Goal: Task Accomplishment & Management: Complete application form

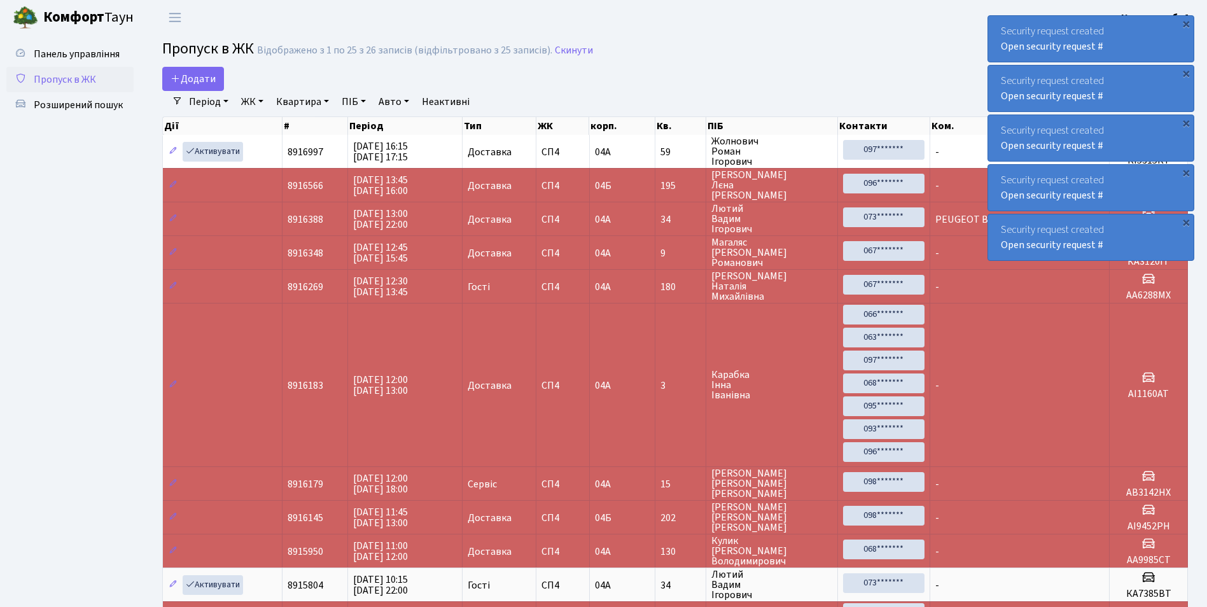
select select "25"
click at [68, 100] on span "Розширений пошук" at bounding box center [78, 105] width 89 height 14
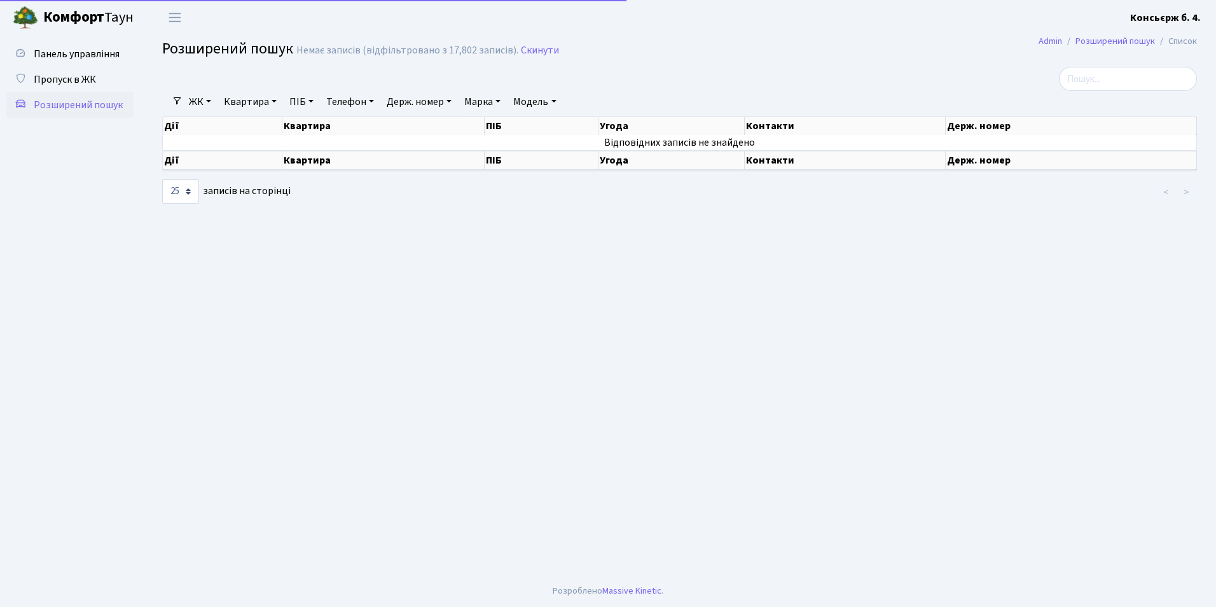
select select "25"
click at [386, 103] on link "Держ. номер" at bounding box center [419, 102] width 75 height 22
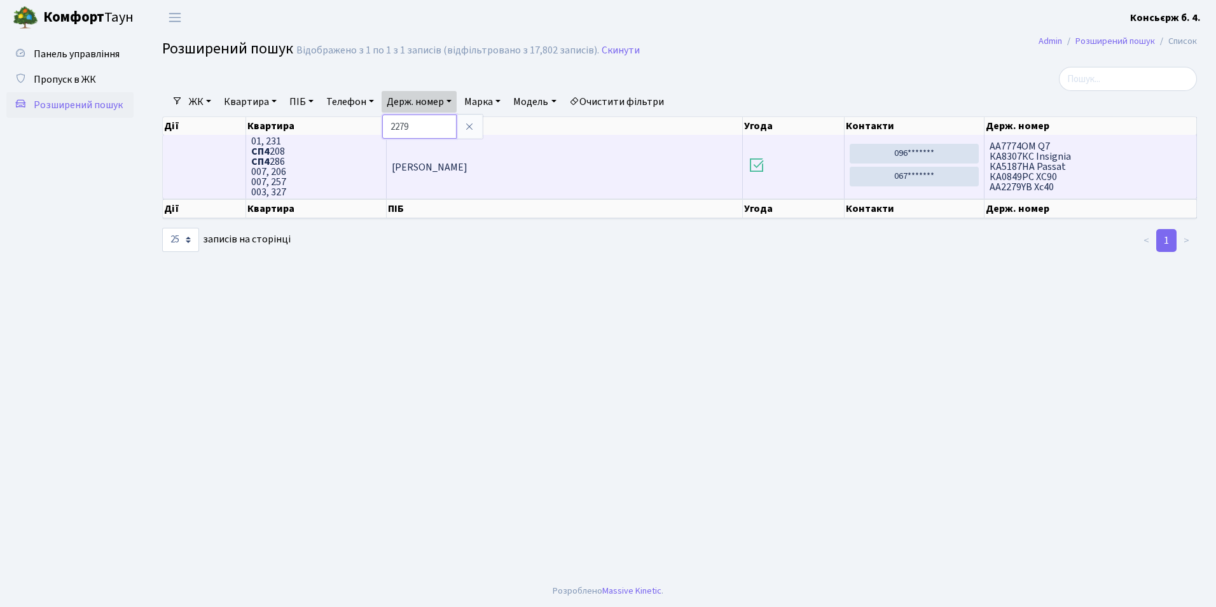
scroll to position [2, 0]
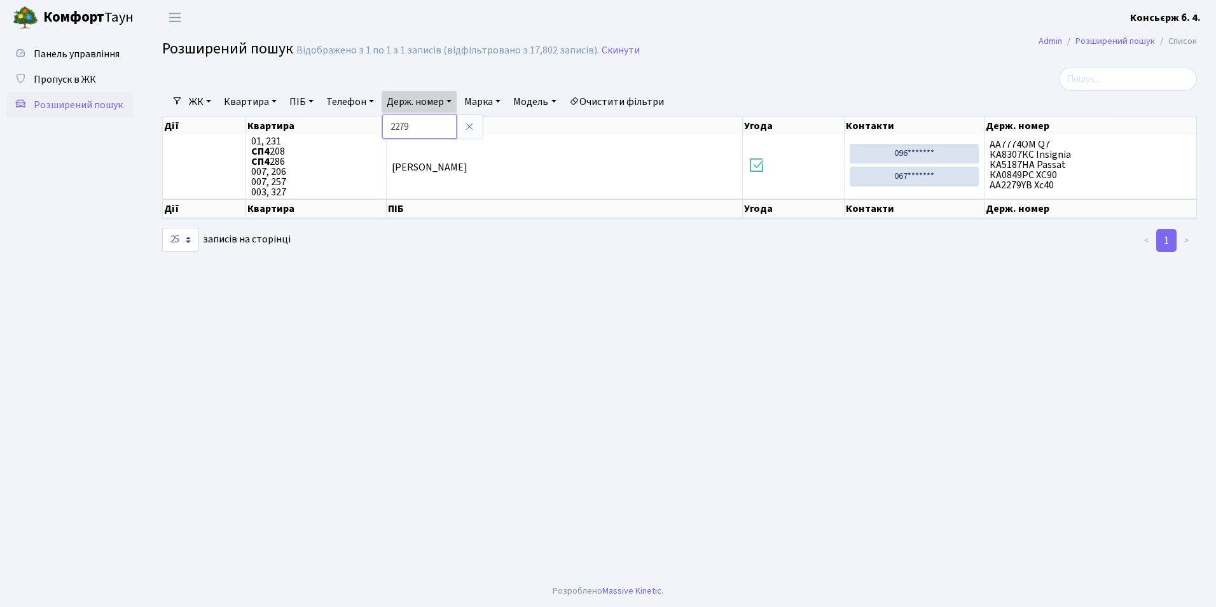
click at [393, 127] on input "2279" at bounding box center [419, 126] width 74 height 24
click at [434, 123] on input "АА2279" at bounding box center [419, 126] width 74 height 24
type input "АА2279YB"
click at [479, 125] on link at bounding box center [469, 126] width 27 height 24
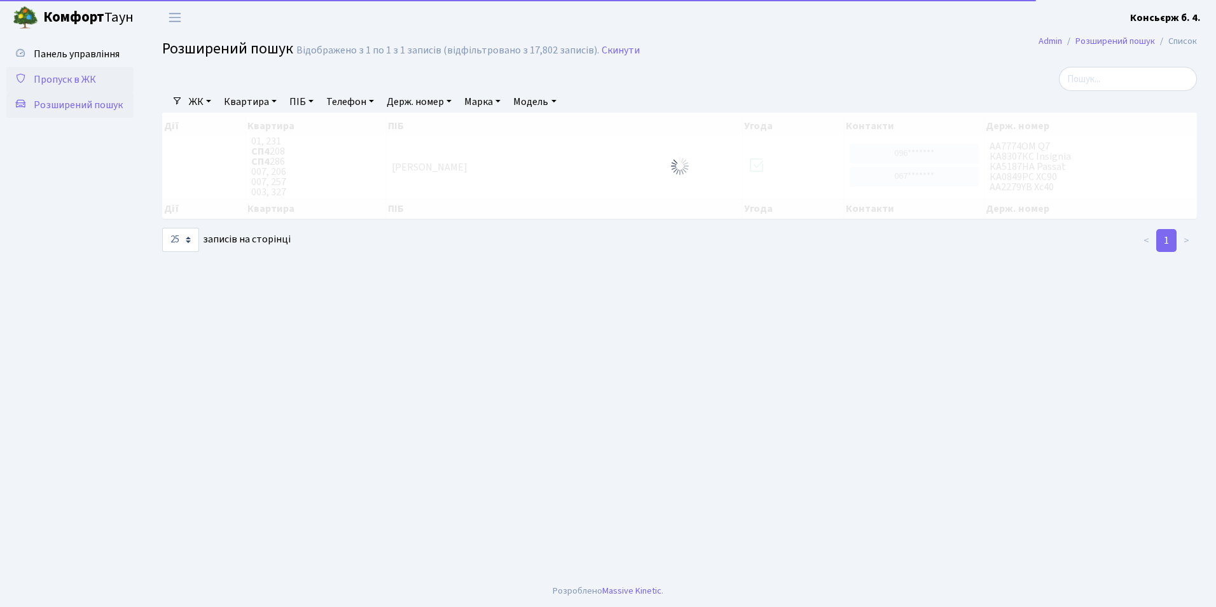
click at [31, 75] on link "Пропуск в ЖК" at bounding box center [69, 79] width 127 height 25
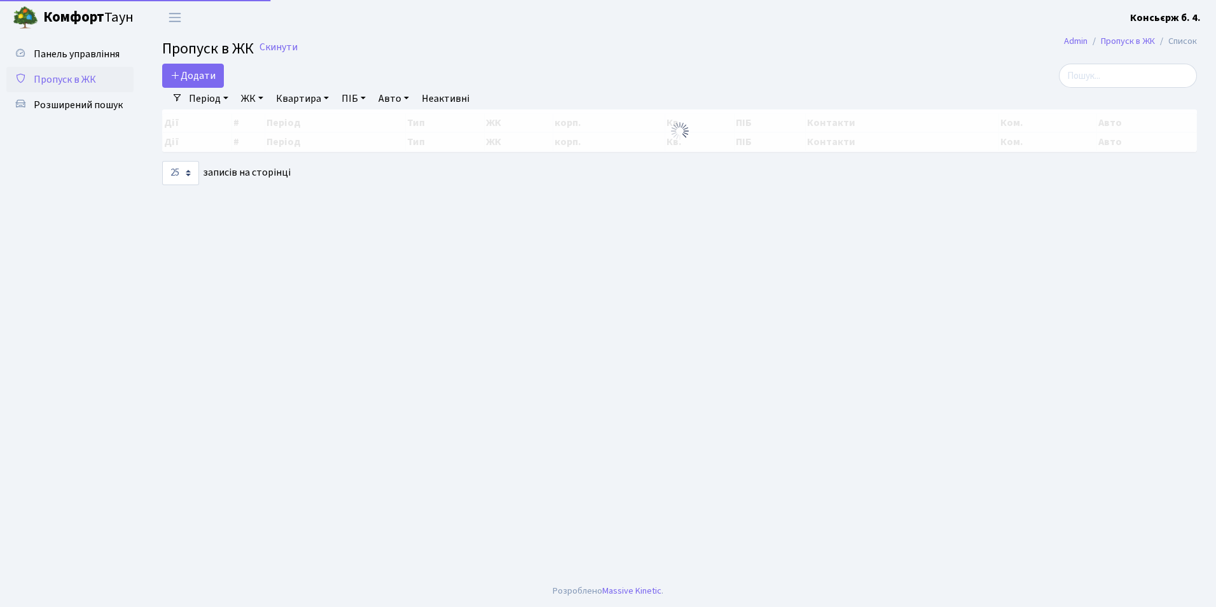
select select "25"
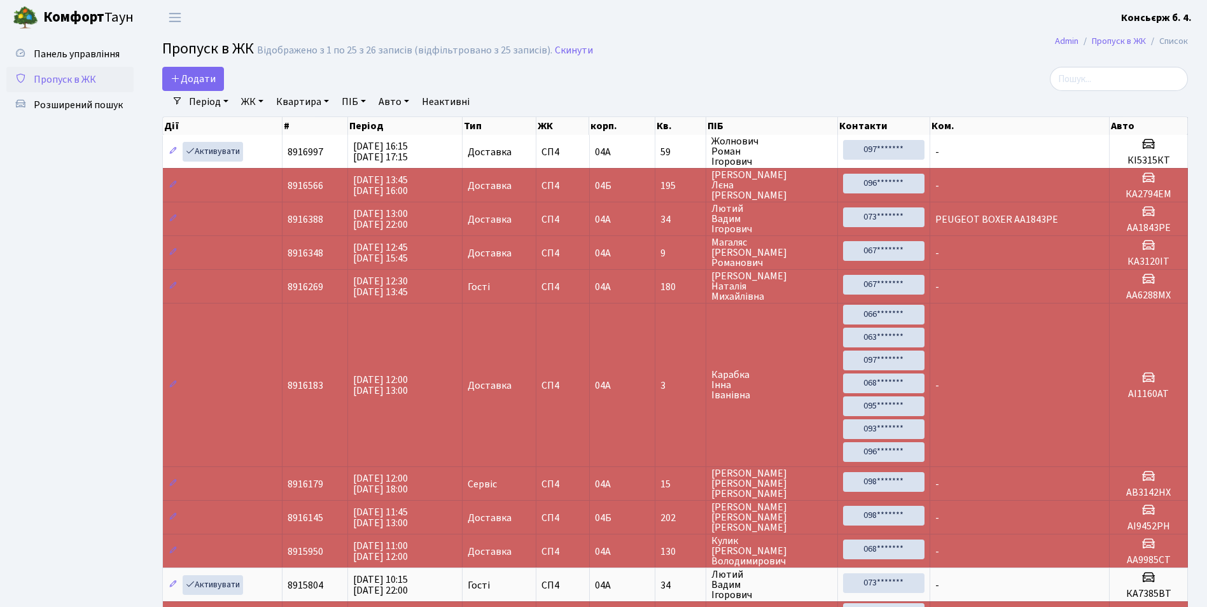
click at [85, 86] on span "Пропуск в ЖК" at bounding box center [65, 80] width 62 height 14
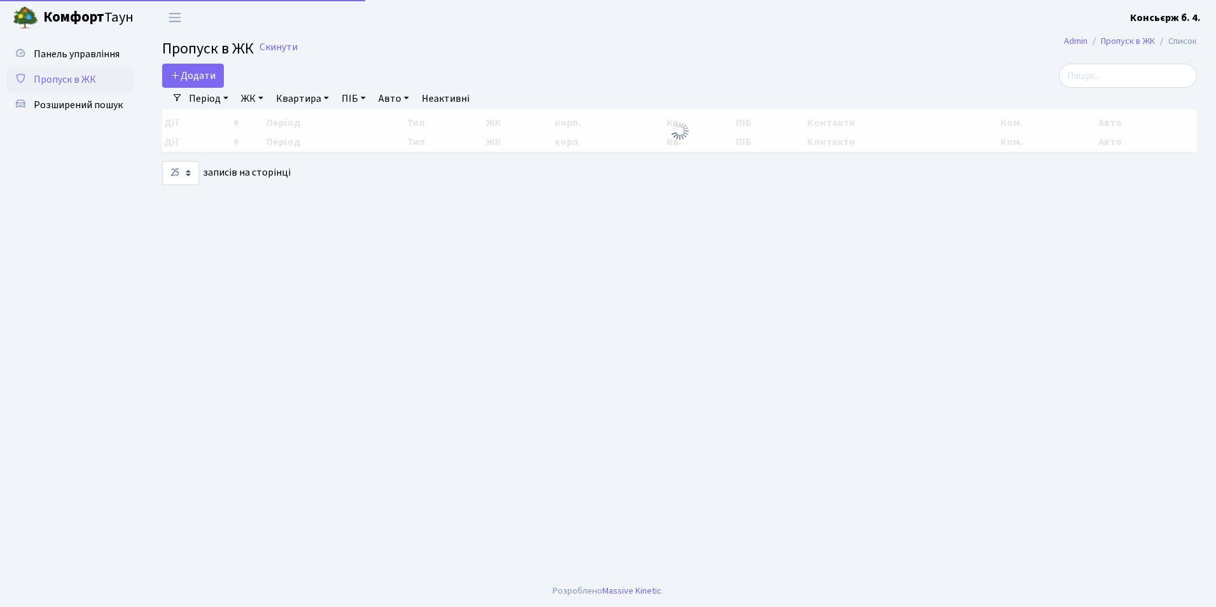
select select "25"
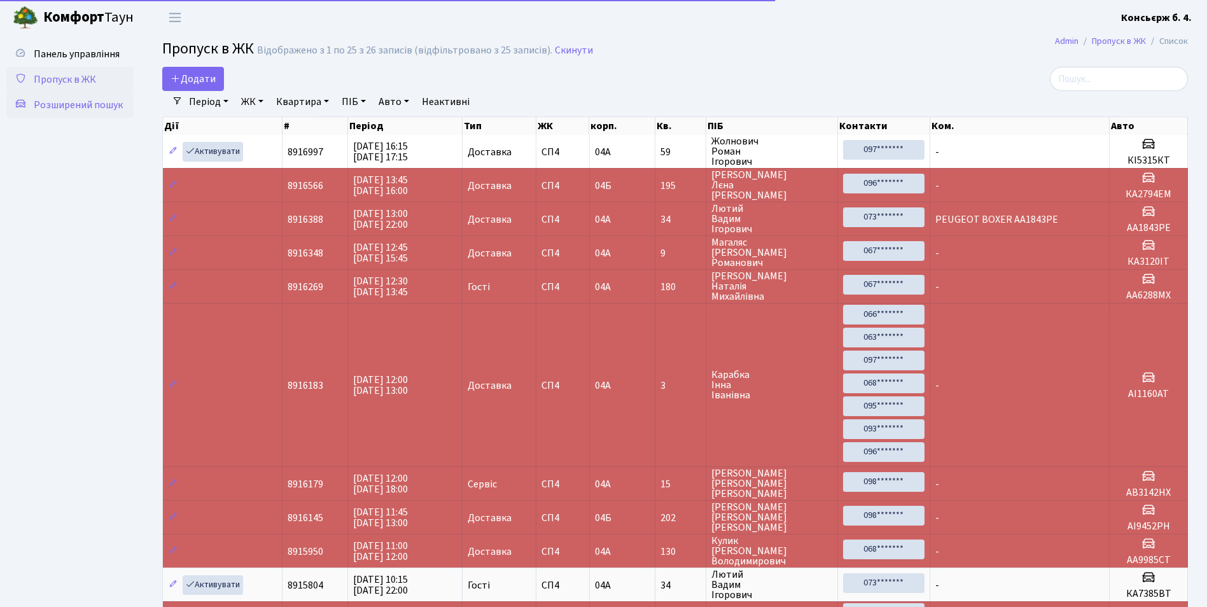
click at [107, 115] on link "Розширений пошук" at bounding box center [69, 104] width 127 height 25
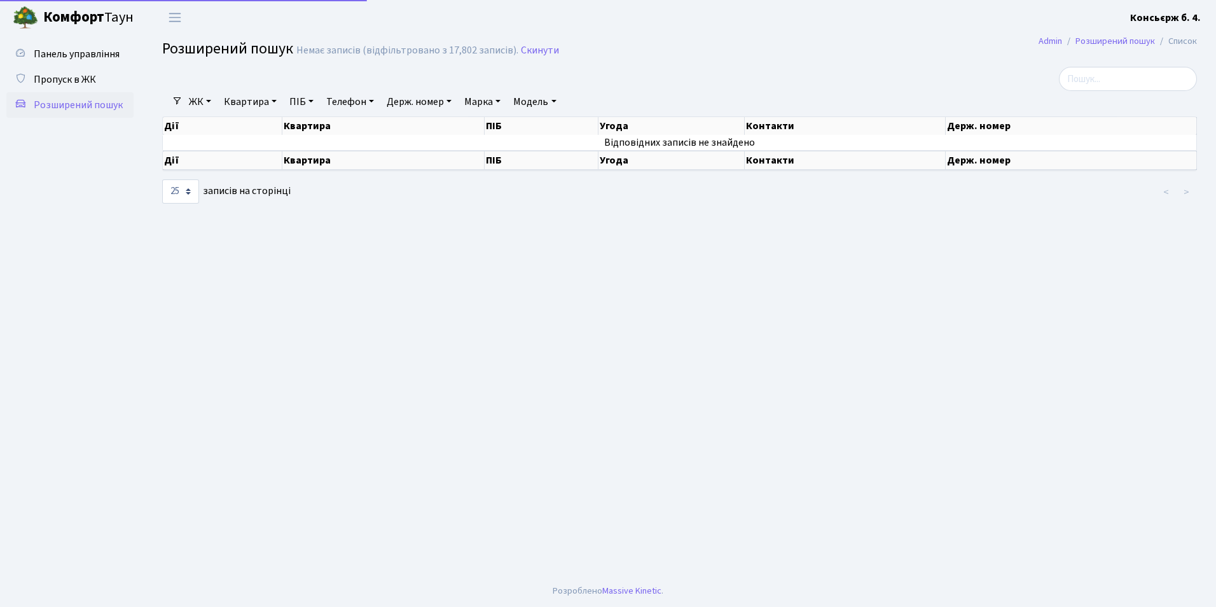
select select "25"
click at [412, 101] on link "Держ. номер" at bounding box center [419, 102] width 75 height 22
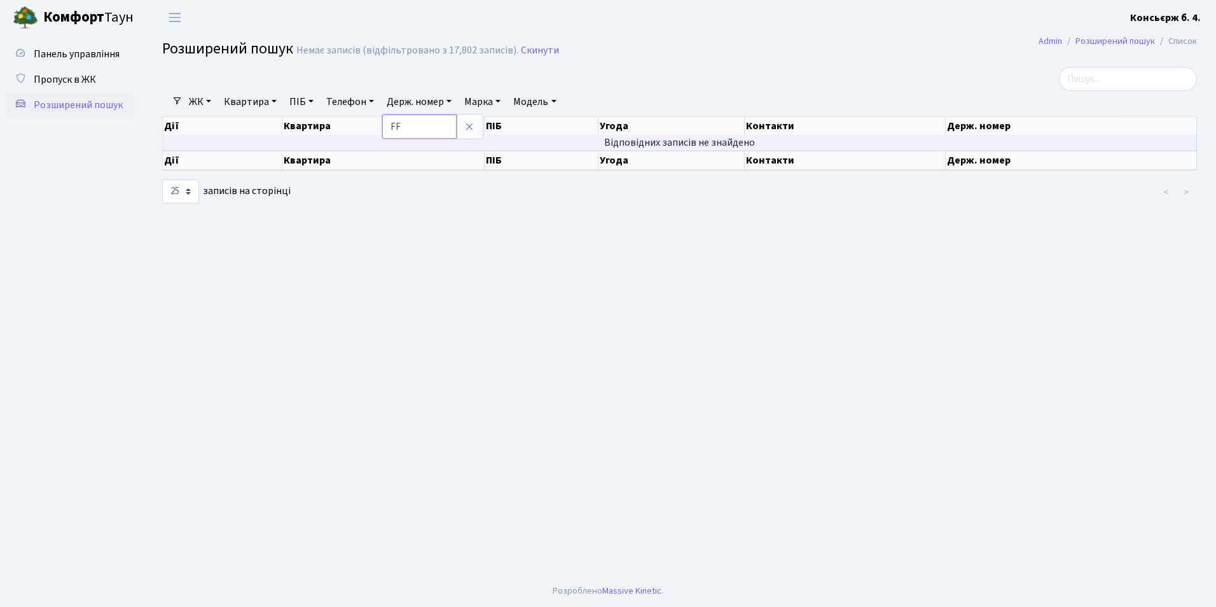
type input "F"
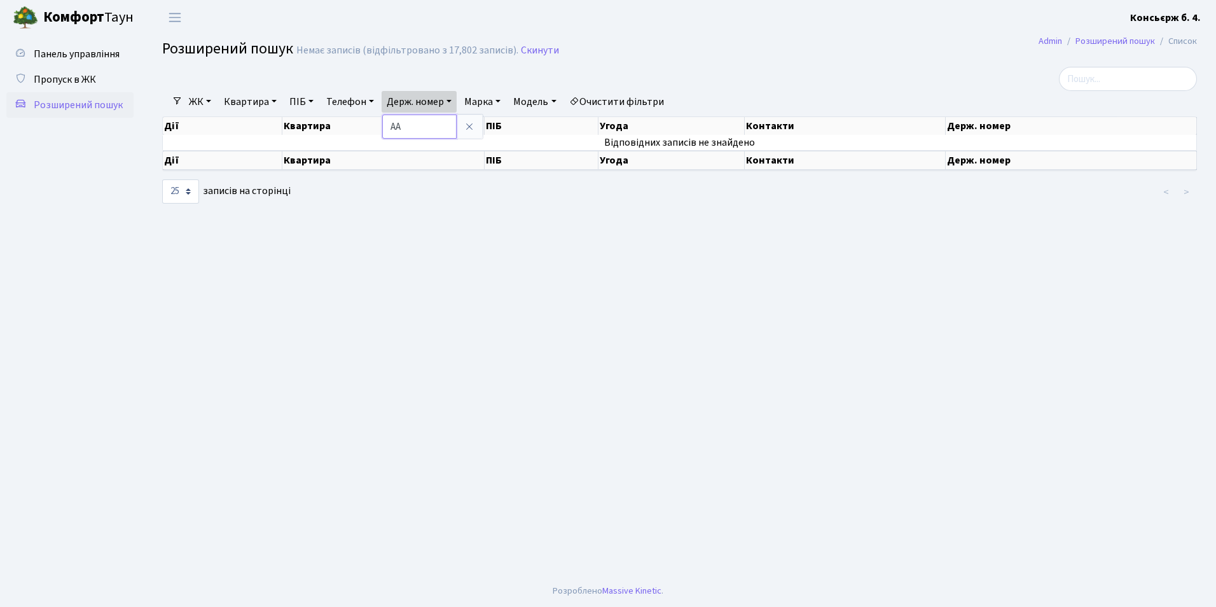
type input "А"
click at [470, 123] on icon at bounding box center [469, 126] width 10 height 10
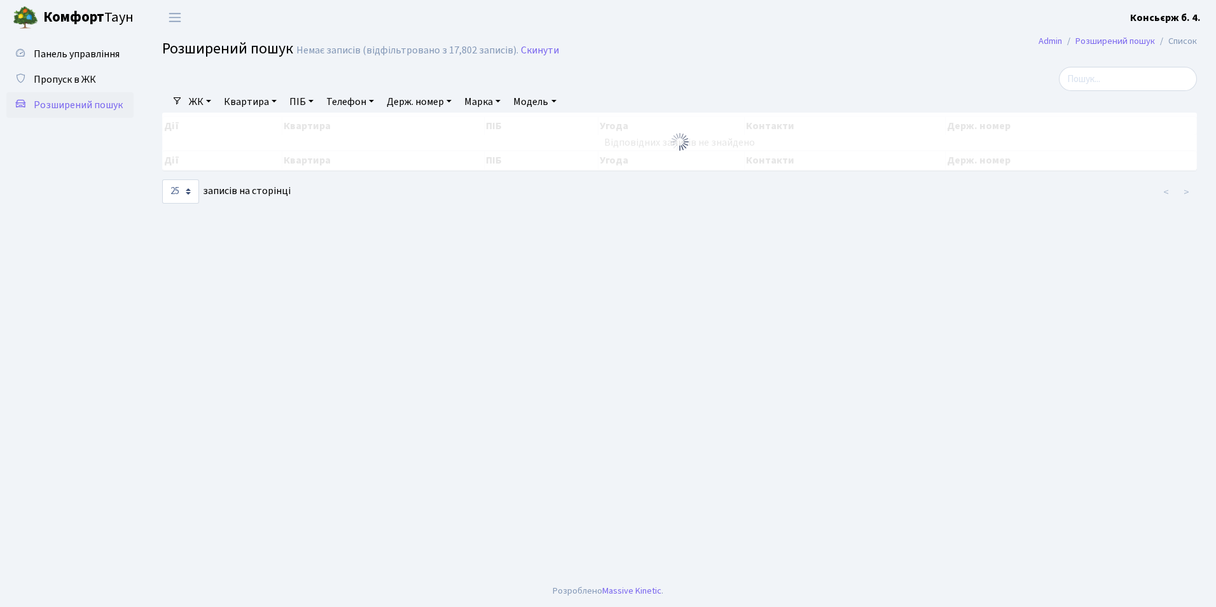
click at [435, 102] on link "Держ. номер" at bounding box center [419, 102] width 75 height 22
click at [433, 124] on input "text" at bounding box center [419, 126] width 74 height 24
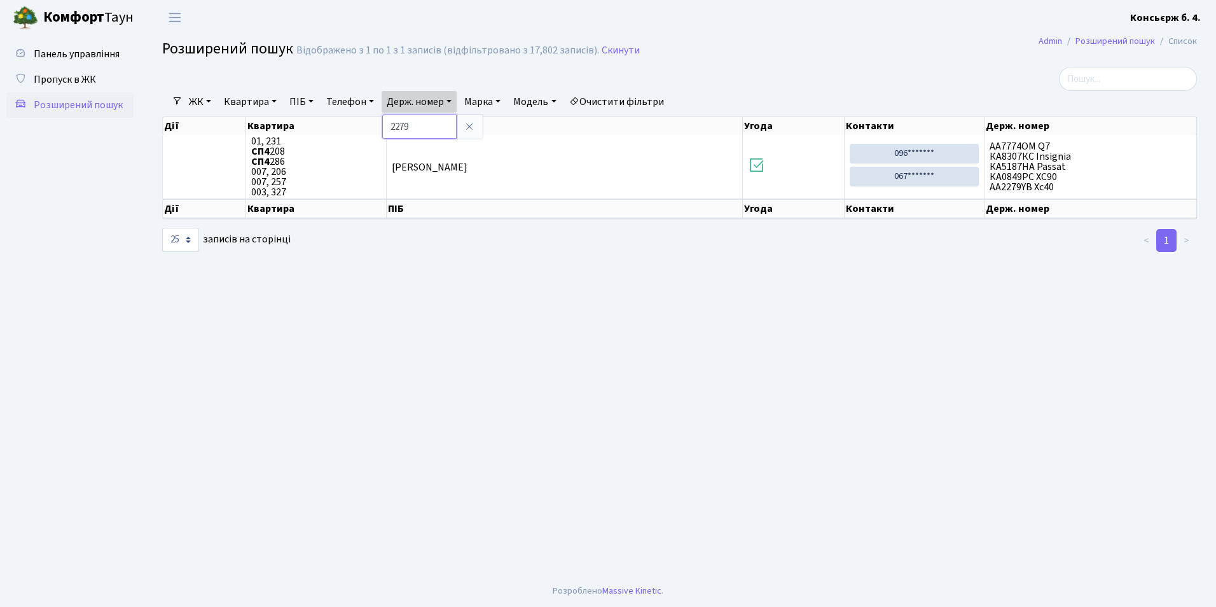
click at [390, 127] on input "2279" at bounding box center [419, 126] width 74 height 24
click at [441, 123] on input "АА2279" at bounding box center [419, 126] width 74 height 24
type input "АА2279YB"
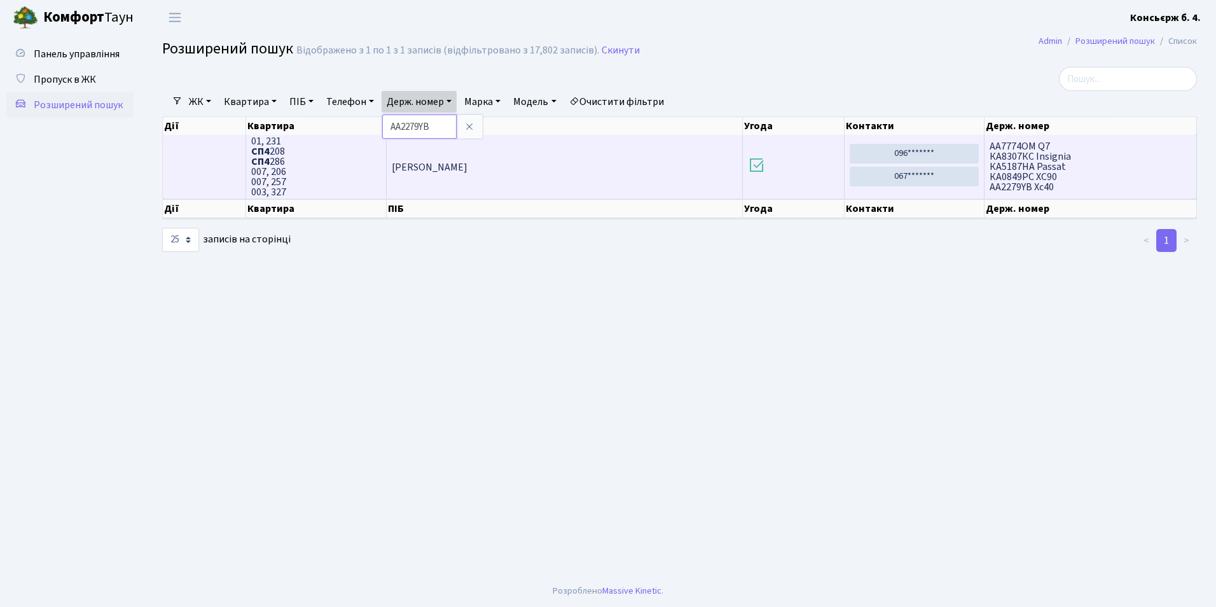
scroll to position [2, 0]
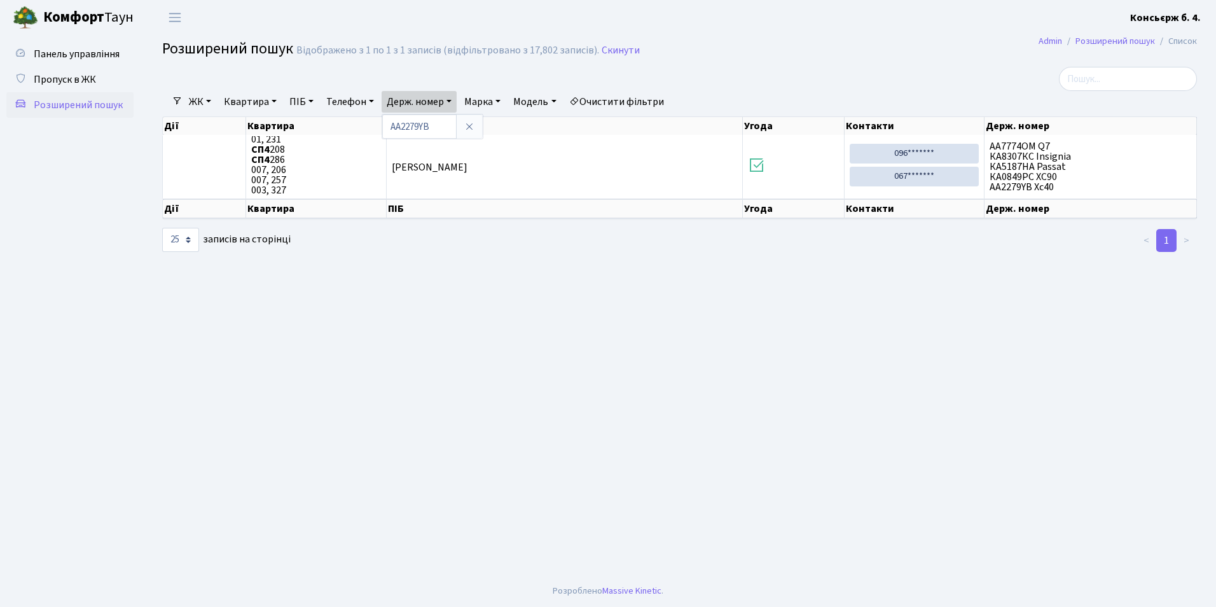
click at [475, 129] on icon at bounding box center [469, 126] width 10 height 10
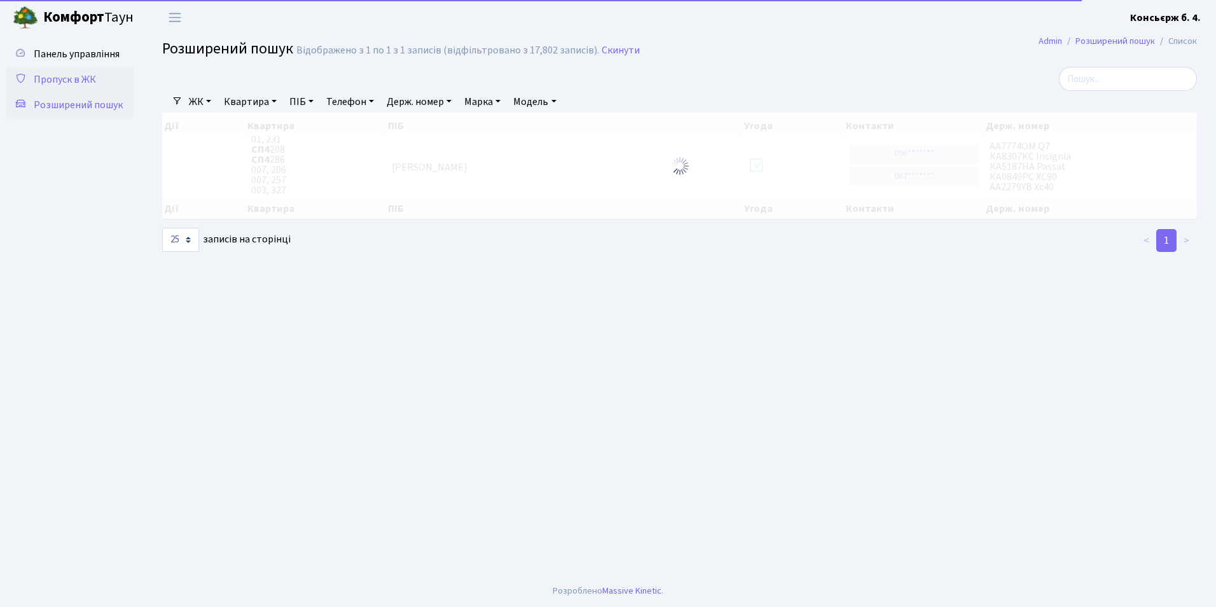
click at [28, 75] on link "Пропуск в ЖК" at bounding box center [69, 79] width 127 height 25
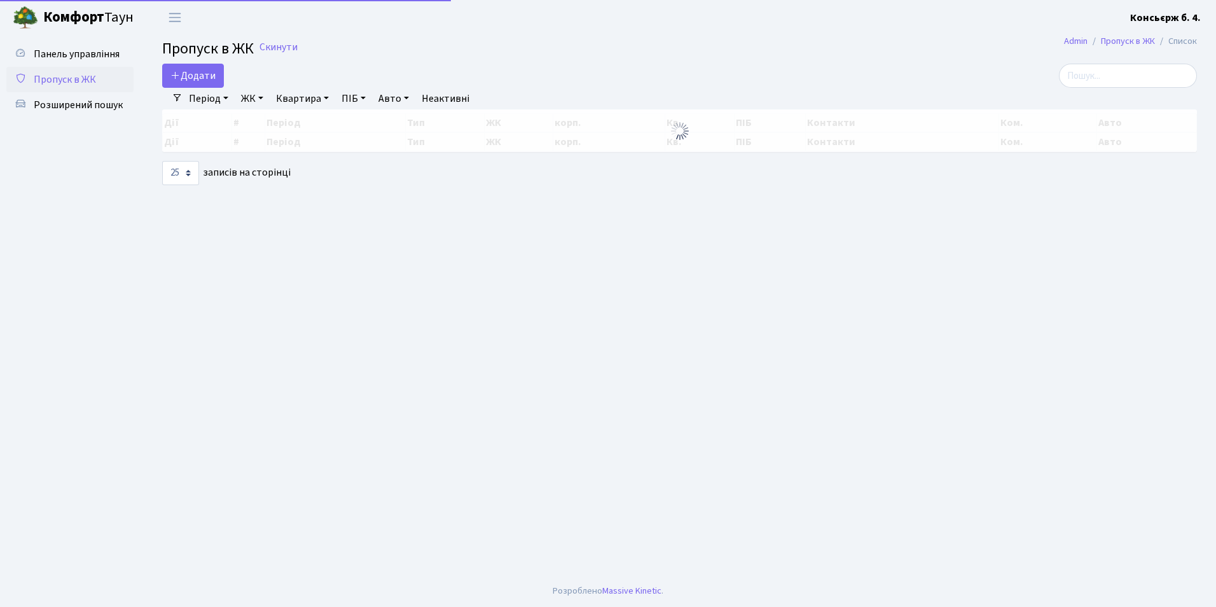
select select "25"
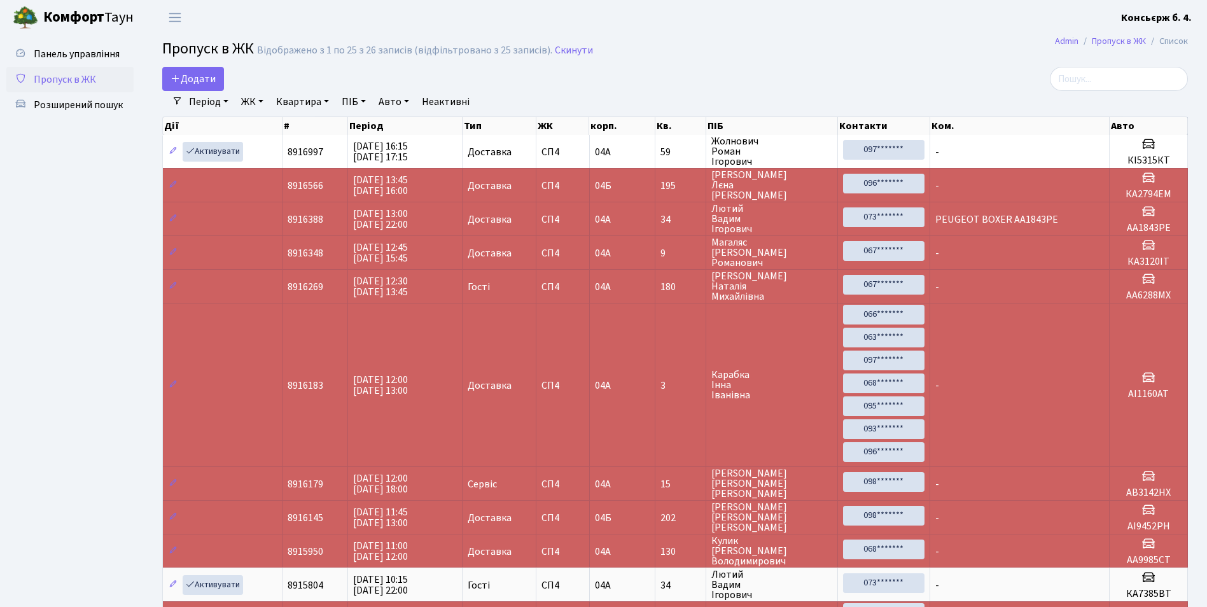
click at [315, 102] on link "Квартира" at bounding box center [302, 102] width 63 height 22
click at [116, 104] on span "Розширений пошук" at bounding box center [78, 105] width 89 height 14
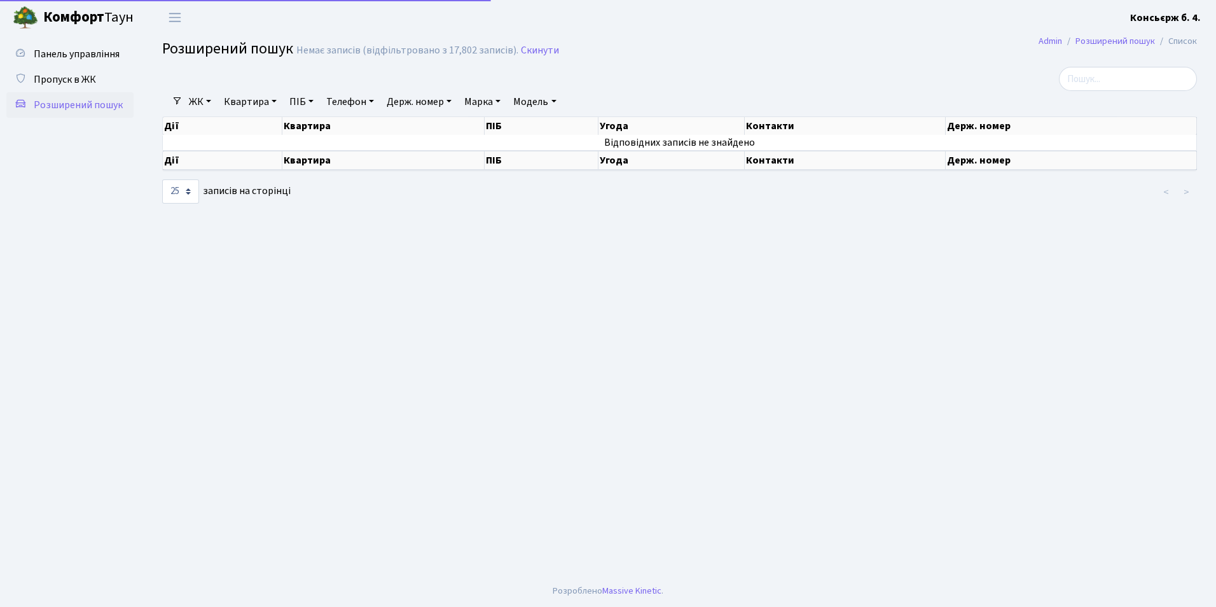
select select "25"
click at [232, 100] on link "Квартира" at bounding box center [250, 102] width 63 height 22
click at [423, 100] on link "Держ. номер" at bounding box center [419, 102] width 75 height 22
click at [295, 101] on link "ПІБ" at bounding box center [301, 102] width 34 height 22
click at [239, 94] on link "Квартира" at bounding box center [250, 102] width 63 height 22
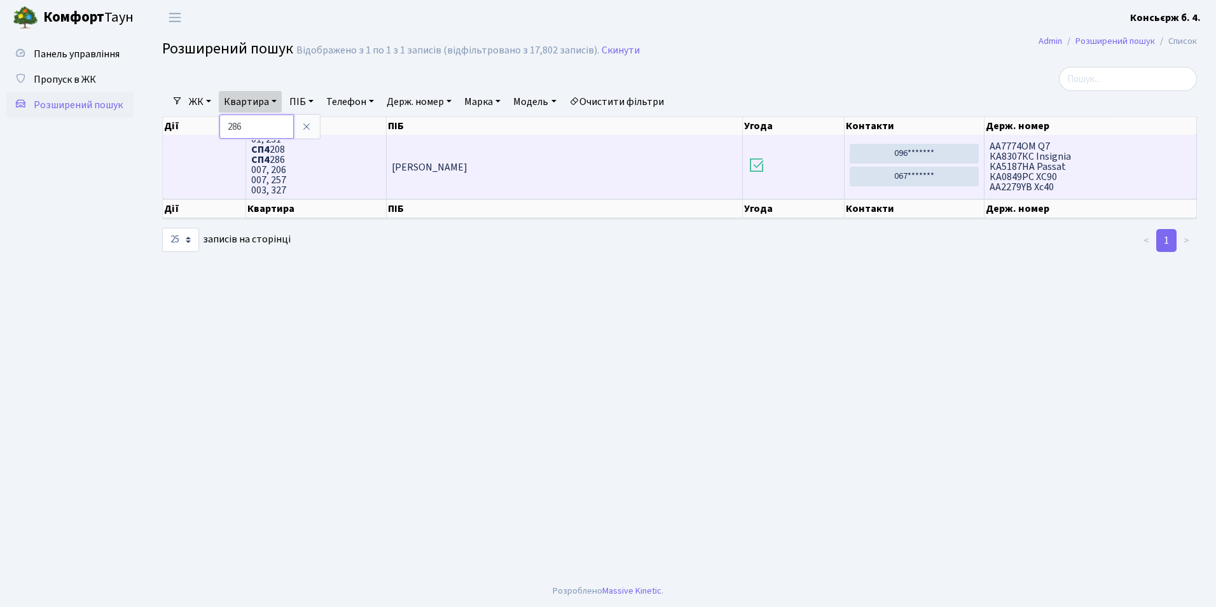
scroll to position [2, 0]
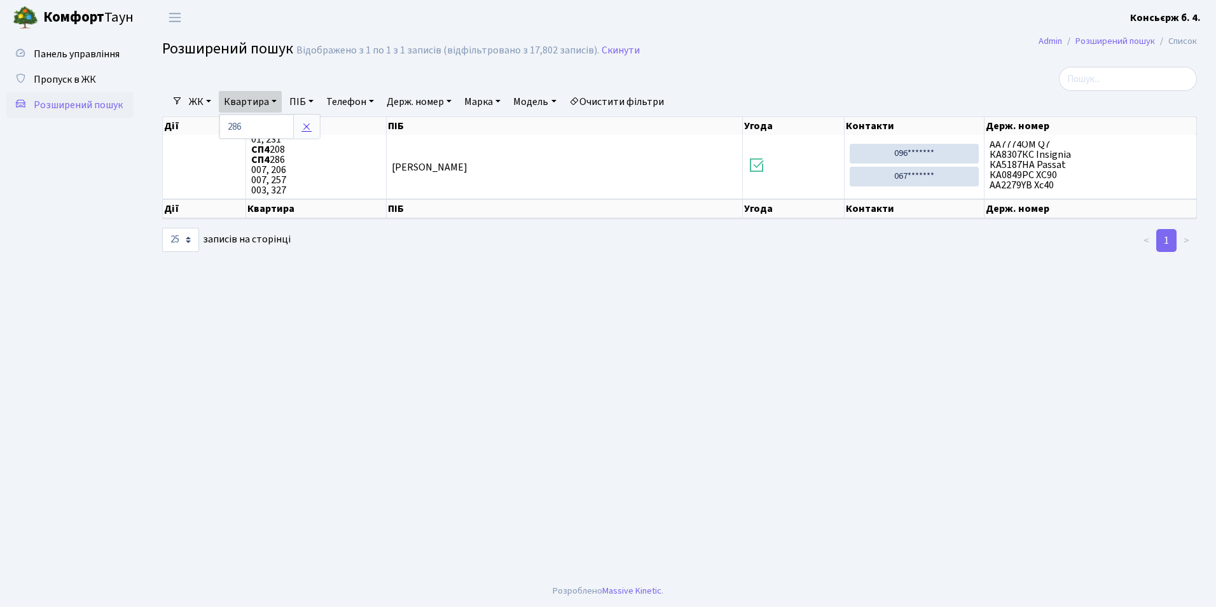
click at [307, 130] on icon at bounding box center [306, 126] width 10 height 10
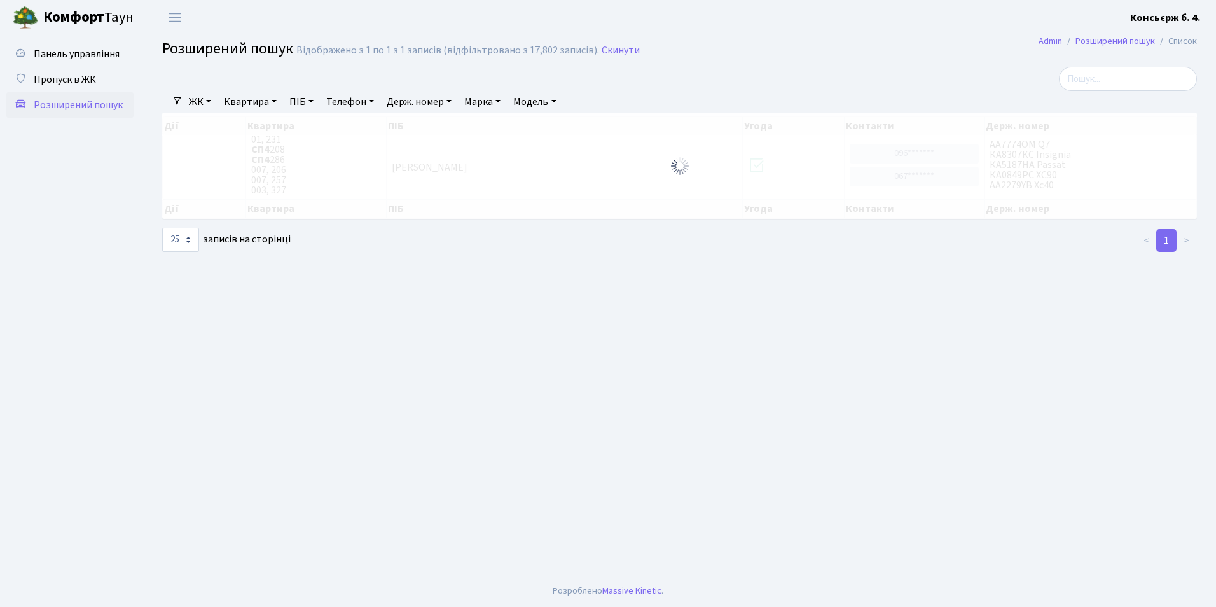
click at [239, 103] on link "Квартира" at bounding box center [250, 102] width 63 height 22
click at [219, 91] on link "Квартира" at bounding box center [250, 102] width 63 height 22
click at [260, 106] on link "Квартира" at bounding box center [250, 102] width 63 height 22
click at [275, 125] on input "text" at bounding box center [256, 126] width 74 height 24
type input "286"
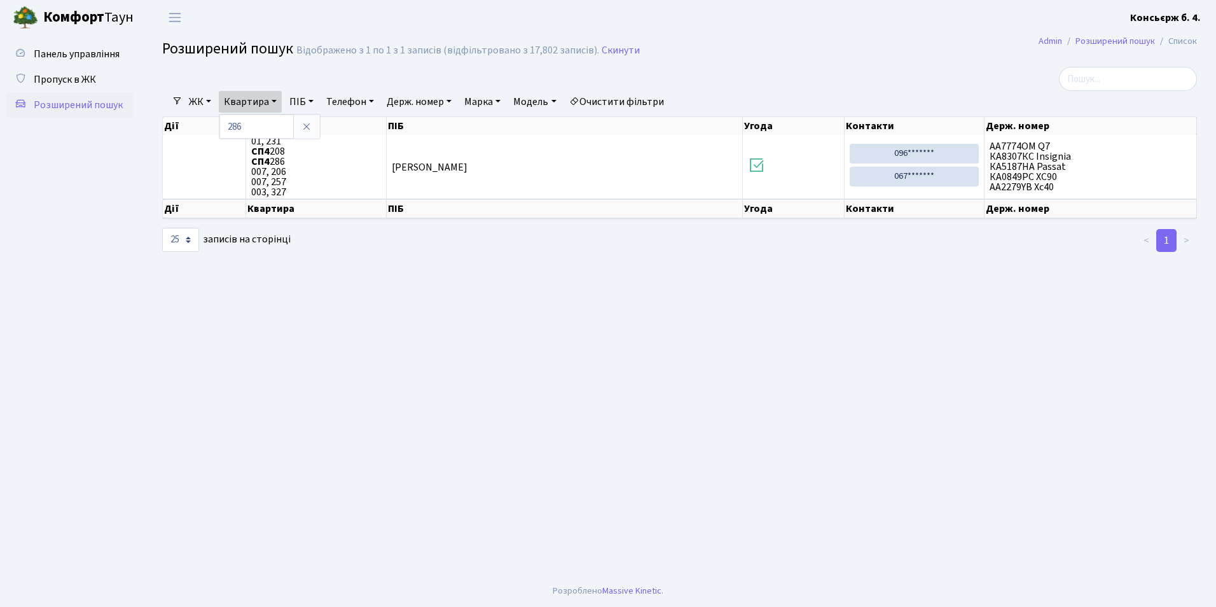
drag, startPoint x: 300, startPoint y: 121, endPoint x: 290, endPoint y: 123, distance: 10.3
click at [300, 121] on link at bounding box center [306, 126] width 27 height 24
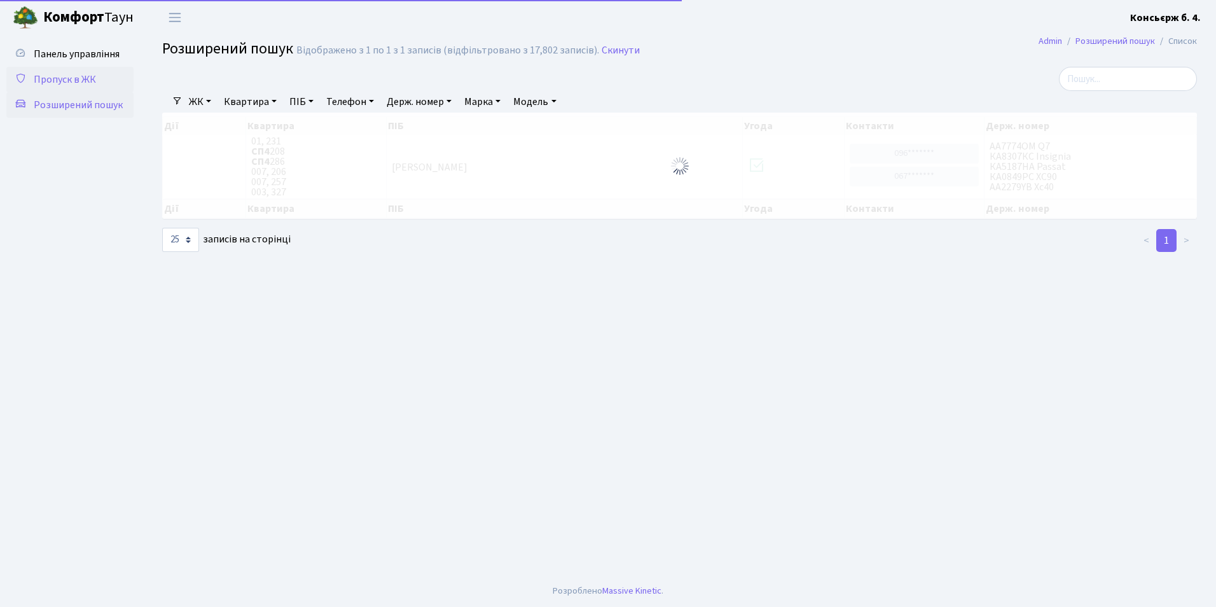
click at [48, 75] on span "Пропуск в ЖК" at bounding box center [65, 80] width 62 height 14
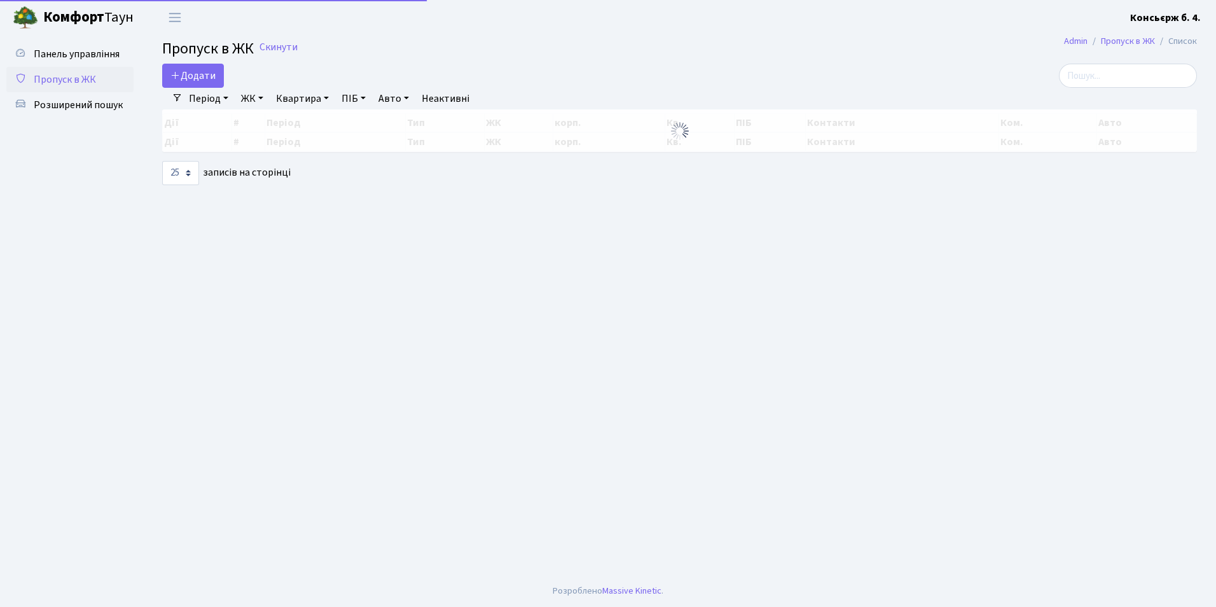
select select "25"
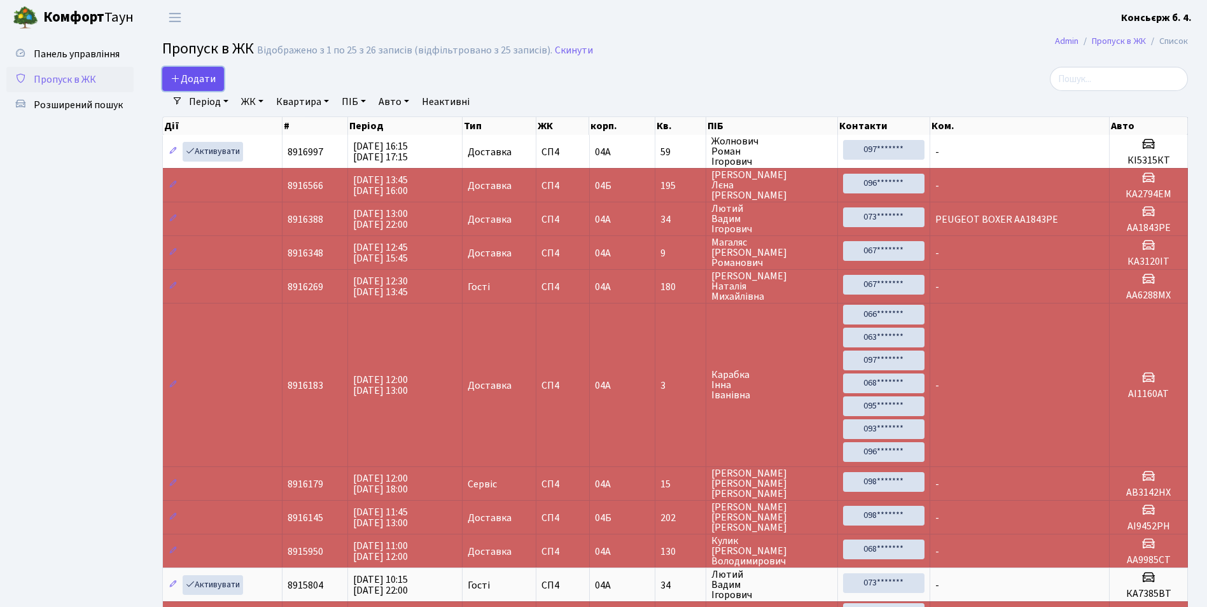
click at [183, 77] on span "Додати" at bounding box center [192, 79] width 45 height 14
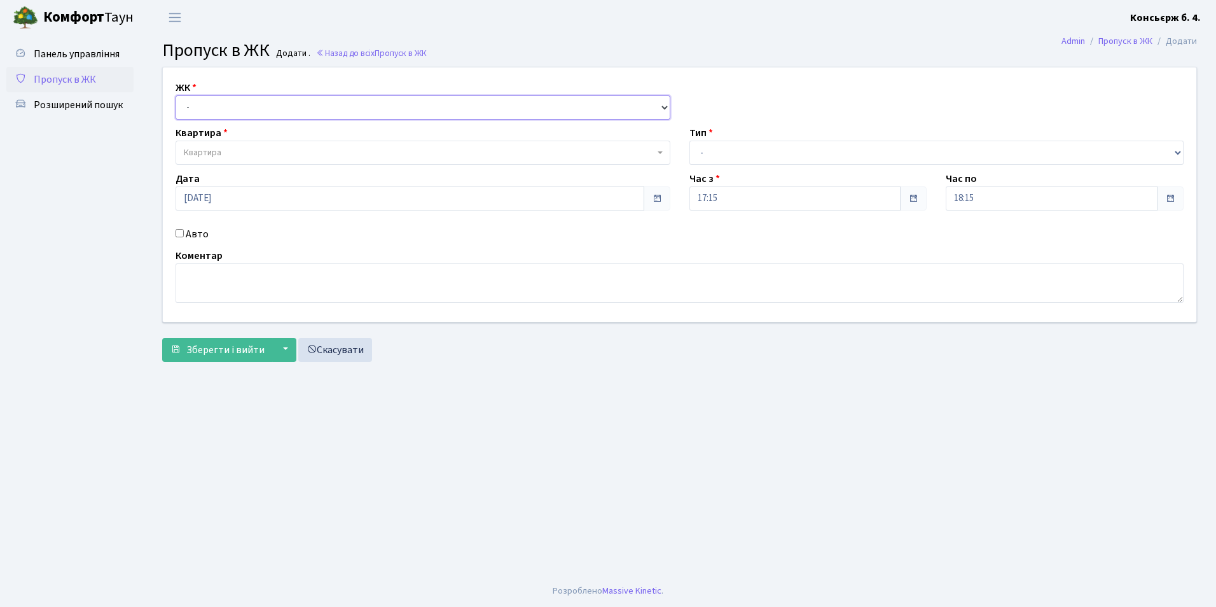
drag, startPoint x: 249, startPoint y: 105, endPoint x: 251, endPoint y: 118, distance: 12.9
click at [249, 105] on select "- [STREET_ADDRESS]" at bounding box center [423, 107] width 495 height 24
select select "325"
click at [176, 95] on select "- [STREET_ADDRESS]" at bounding box center [423, 107] width 495 height 24
select select
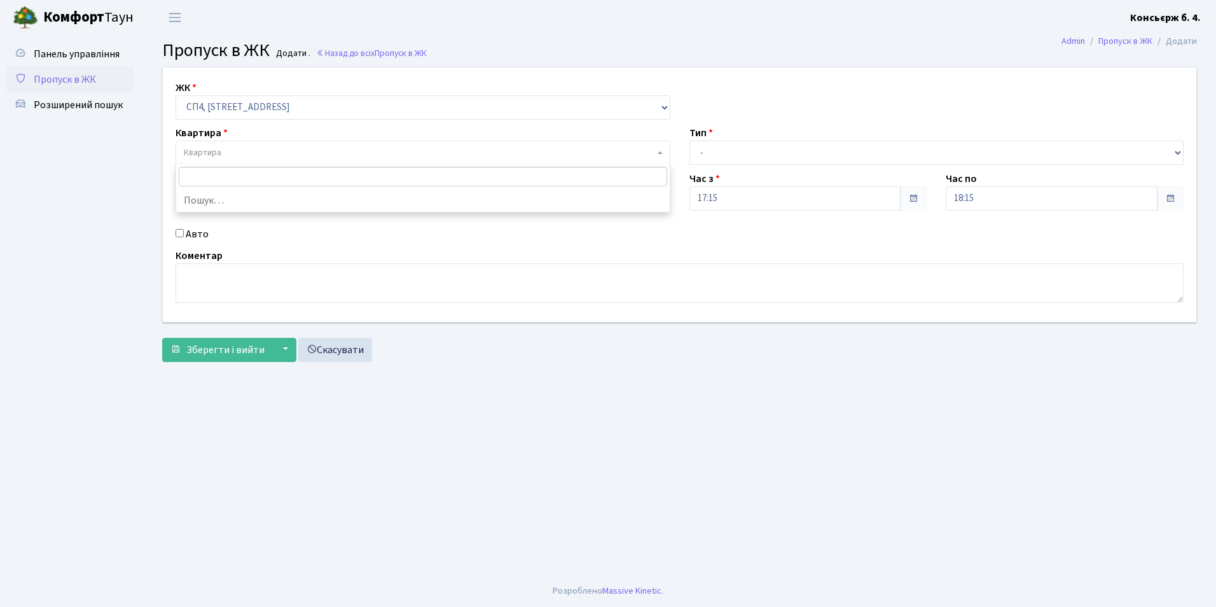
drag, startPoint x: 249, startPoint y: 148, endPoint x: 243, endPoint y: 138, distance: 11.7
click at [248, 146] on span "Квартира" at bounding box center [423, 153] width 495 height 24
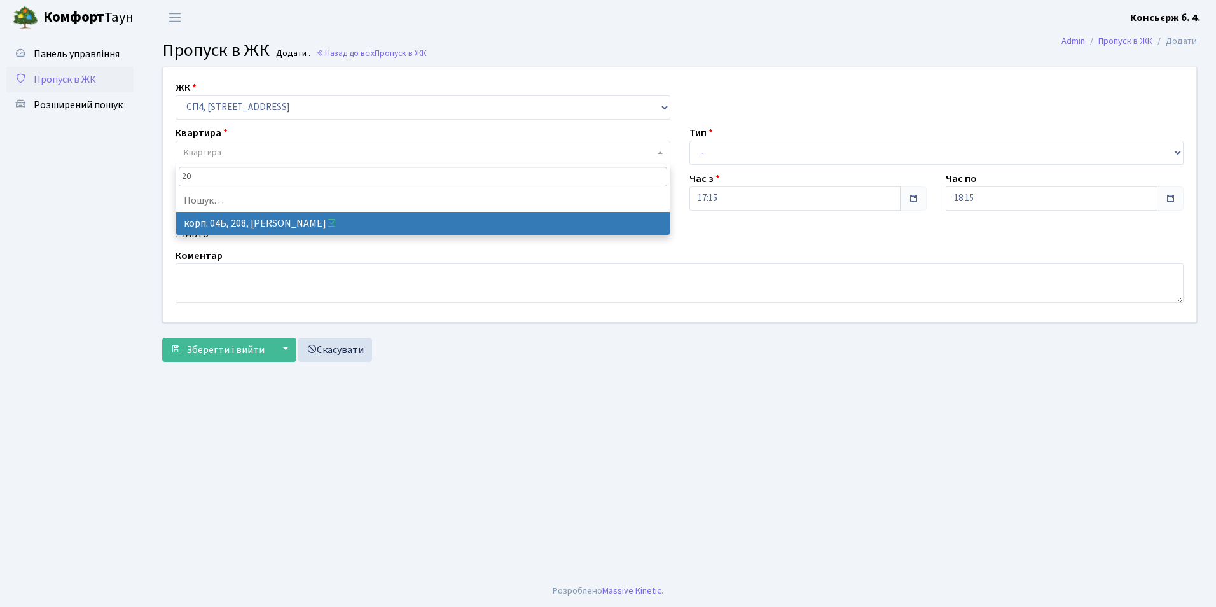
type input "2"
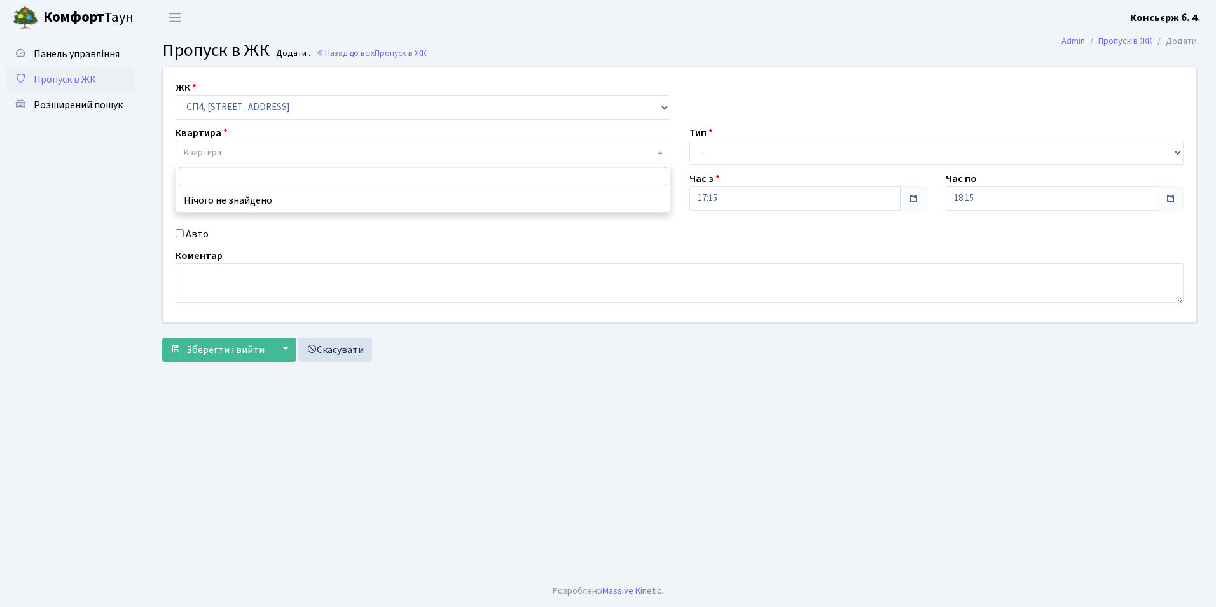
click at [52, 80] on span "Пропуск в ЖК" at bounding box center [65, 80] width 62 height 14
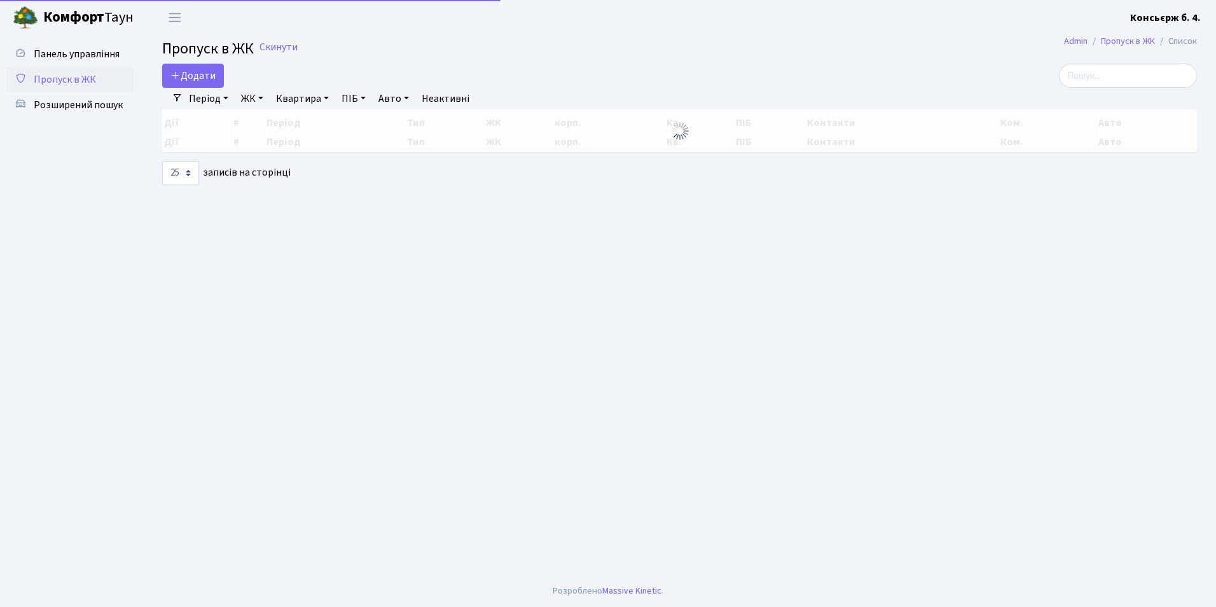
select select "25"
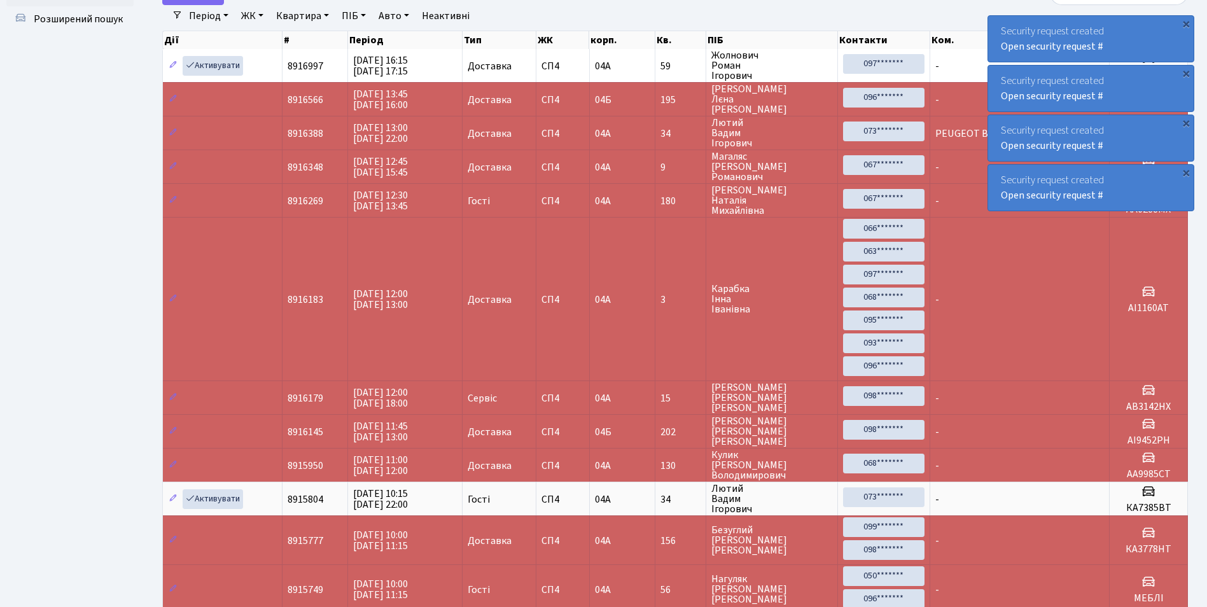
scroll to position [11, 0]
